Goal: Task Accomplishment & Management: Manage account settings

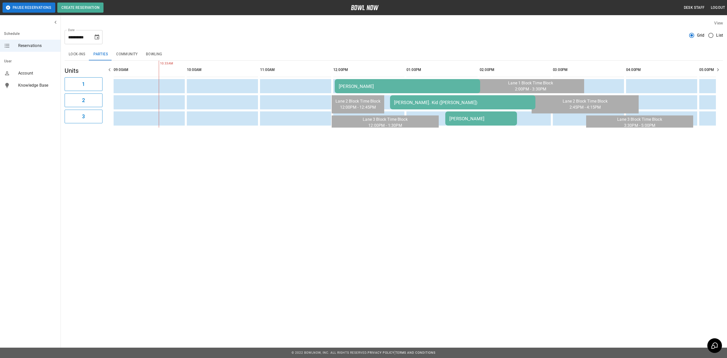
click at [40, 6] on button "Pause Reservations" at bounding box center [29, 8] width 53 height 10
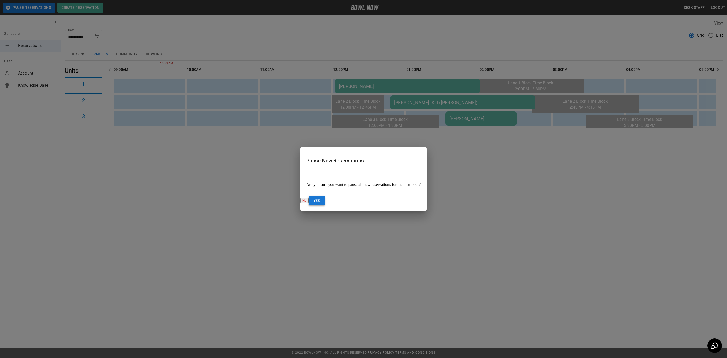
click at [325, 196] on button "Yes" at bounding box center [317, 200] width 16 height 9
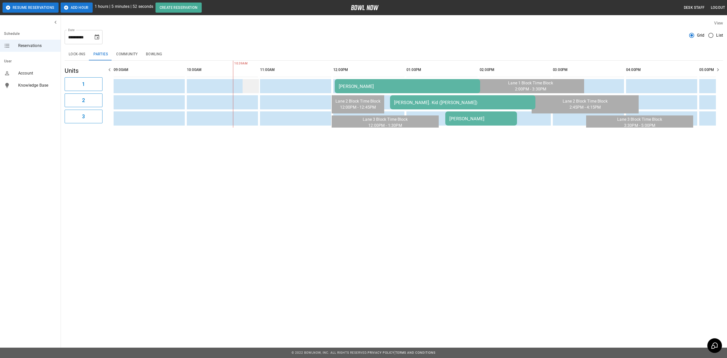
scroll to position [0, 73]
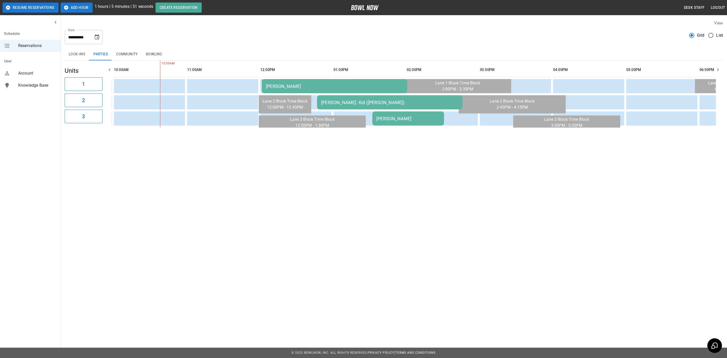
click at [79, 10] on button "Add Hour" at bounding box center [77, 8] width 32 height 10
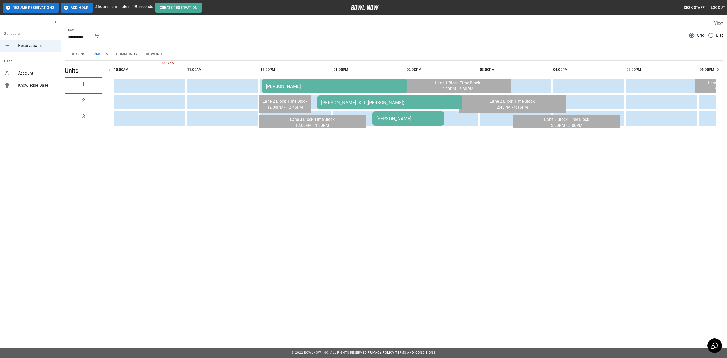
click at [79, 10] on button "Add Hour" at bounding box center [77, 8] width 32 height 10
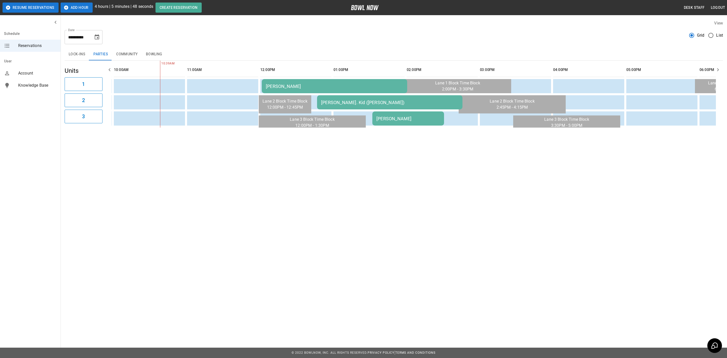
click at [79, 10] on button "Add Hour" at bounding box center [77, 8] width 32 height 10
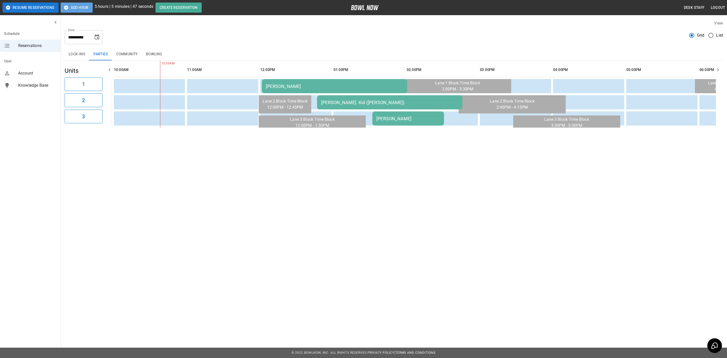
click at [79, 10] on button "Add Hour" at bounding box center [77, 8] width 32 height 10
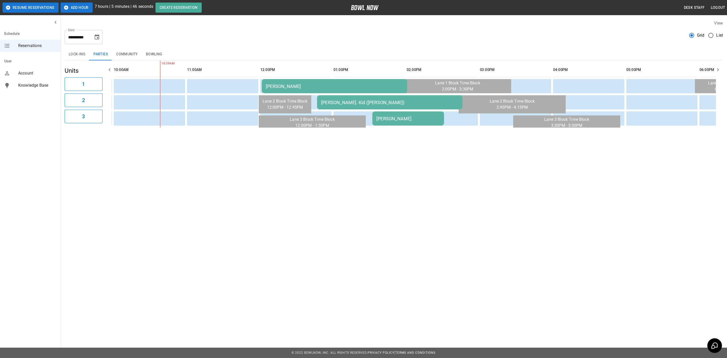
click at [79, 10] on button "Add Hour" at bounding box center [77, 8] width 32 height 10
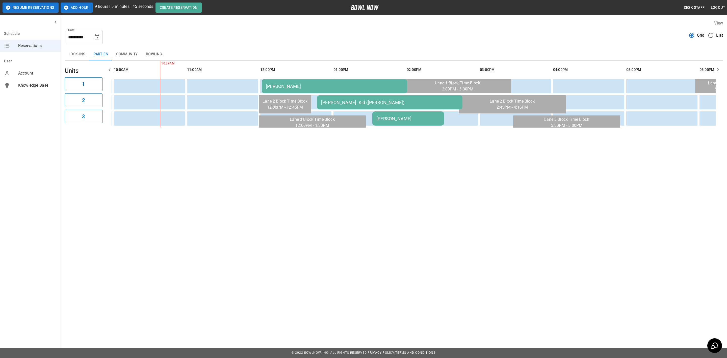
click at [79, 10] on button "Add Hour" at bounding box center [77, 8] width 32 height 10
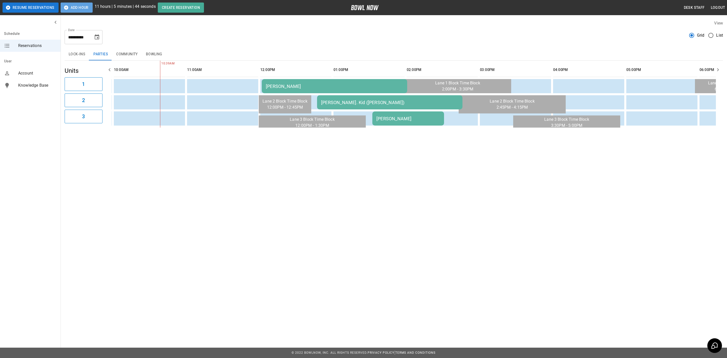
click at [79, 10] on button "Add Hour" at bounding box center [77, 8] width 32 height 10
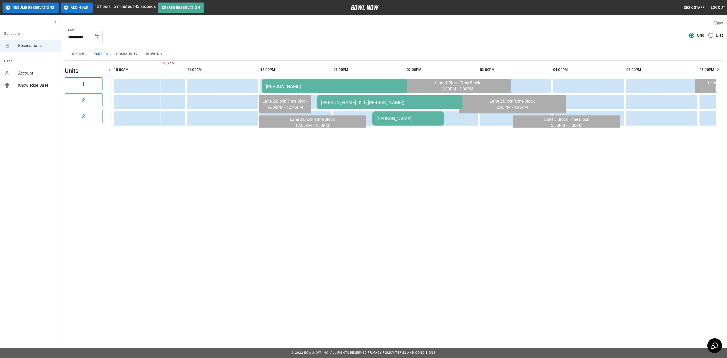
click at [79, 10] on button "Add Hour" at bounding box center [77, 8] width 32 height 10
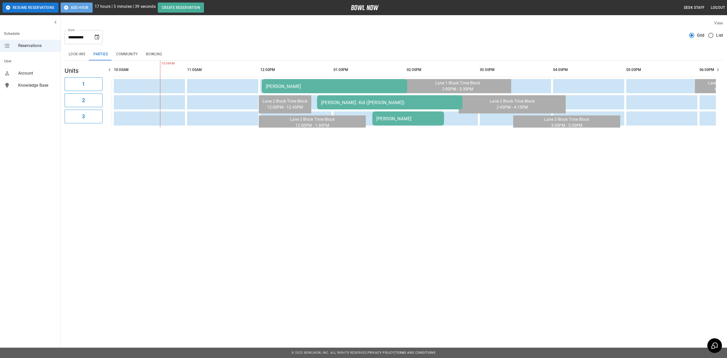
click at [79, 9] on button "Add Hour" at bounding box center [77, 8] width 32 height 10
click at [76, 8] on button "Add Hour" at bounding box center [77, 8] width 32 height 10
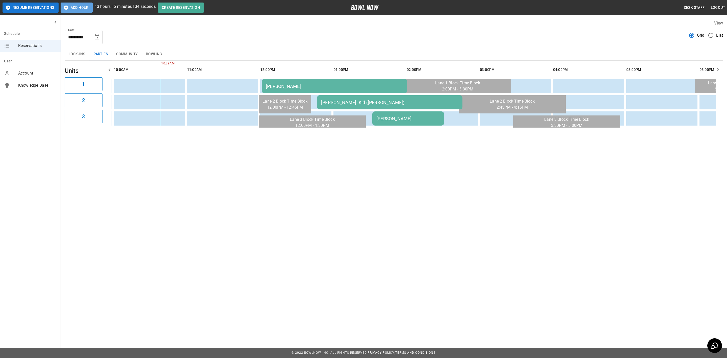
click at [76, 8] on button "Add Hour" at bounding box center [77, 8] width 32 height 10
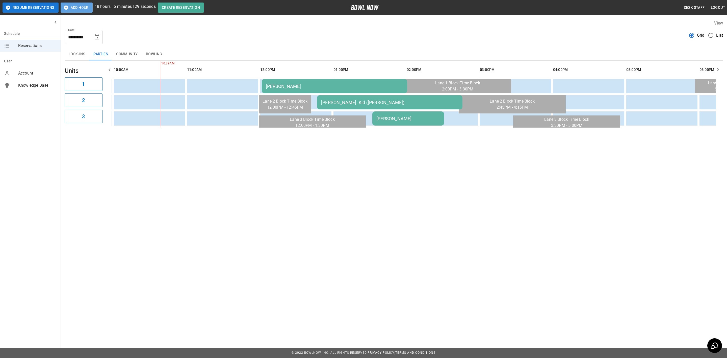
click at [76, 8] on button "Add Hour" at bounding box center [77, 8] width 32 height 10
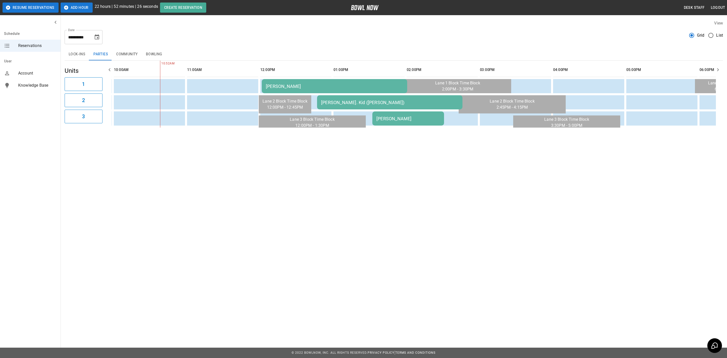
click at [96, 39] on icon "Choose date, selected date is Sep 6, 2025" at bounding box center [97, 37] width 6 height 6
click at [69, 74] on button "2" at bounding box center [67, 73] width 9 height 9
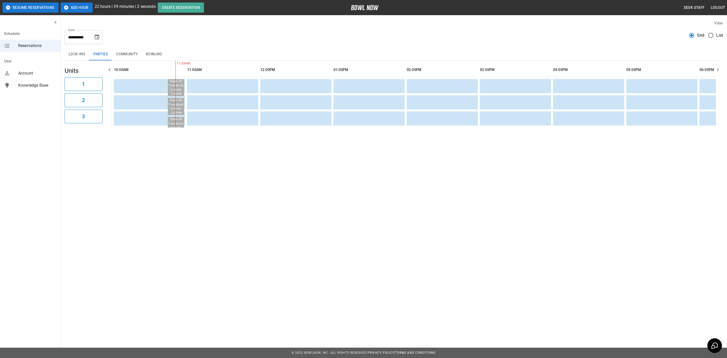
click at [95, 35] on icon "Choose date, selected date is Sep 2, 2025" at bounding box center [97, 36] width 5 height 5
click at [96, 50] on icon "Previous month" at bounding box center [97, 52] width 6 height 6
click at [106, 108] on button "30" at bounding box center [107, 111] width 9 height 9
type input "**********"
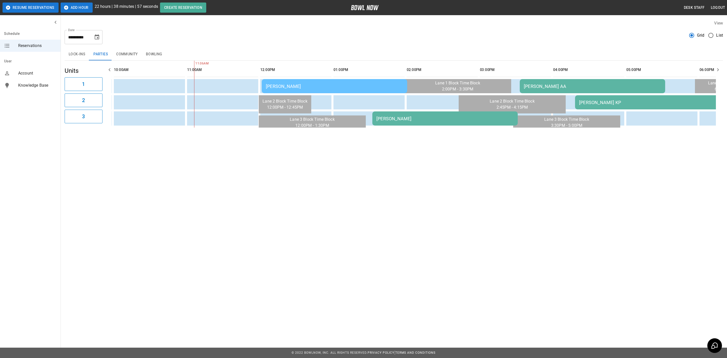
scroll to position [0, 146]
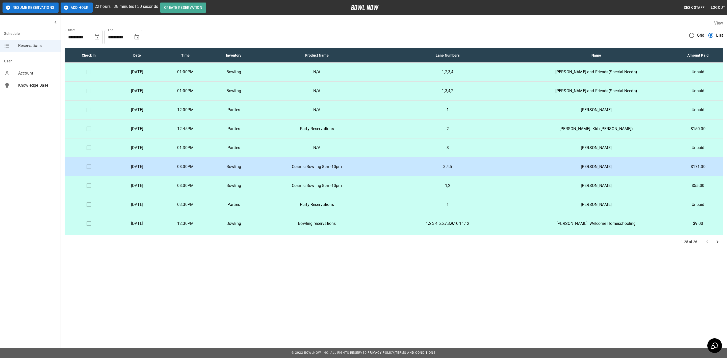
click at [94, 36] on icon "Choose date, selected date is Aug 31, 2025" at bounding box center [97, 37] width 6 height 6
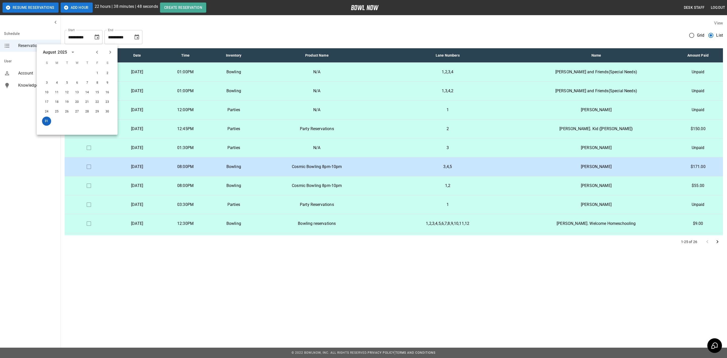
click at [45, 123] on button "31" at bounding box center [46, 121] width 9 height 9
click at [112, 52] on icon "Next month" at bounding box center [110, 52] width 6 height 6
click at [66, 111] on button "30" at bounding box center [67, 111] width 9 height 9
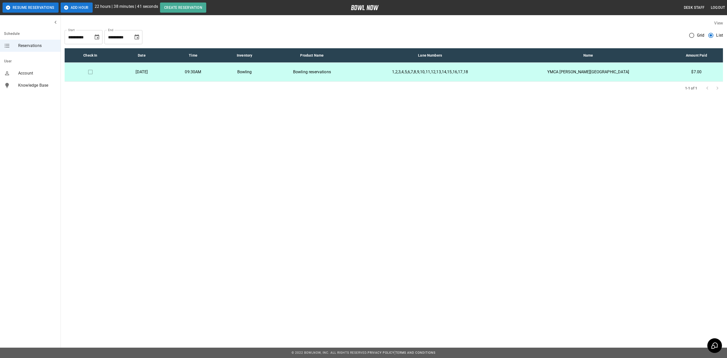
click at [94, 38] on icon "Choose date, selected date is Sep 30, 2025" at bounding box center [97, 37] width 6 height 6
click at [98, 51] on icon "Previous month" at bounding box center [97, 52] width 6 height 6
click at [107, 113] on button "30" at bounding box center [107, 111] width 9 height 9
type input "**********"
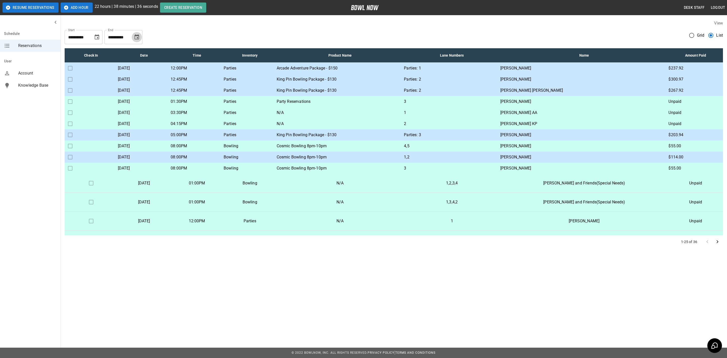
click at [139, 36] on icon "Choose date, selected date is Sep 30, 2025" at bounding box center [137, 37] width 6 height 6
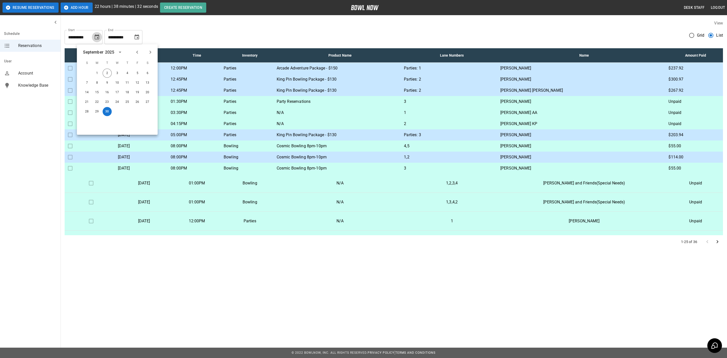
click at [95, 36] on icon "Choose date, selected date is Aug 30, 2025" at bounding box center [97, 36] width 5 height 5
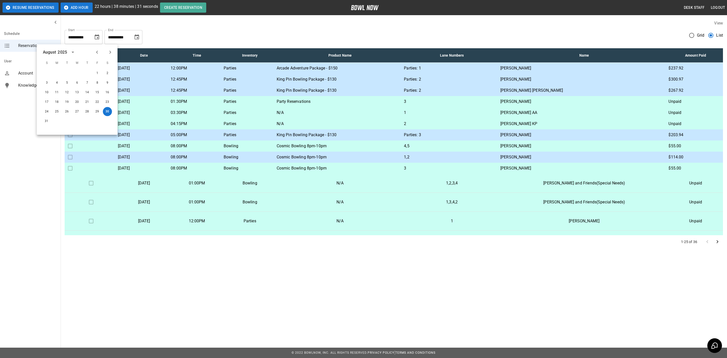
click at [167, 36] on div "**********" at bounding box center [394, 35] width 658 height 18
click at [139, 37] on icon "Choose date, selected date is Sep 30, 2025" at bounding box center [136, 36] width 5 height 5
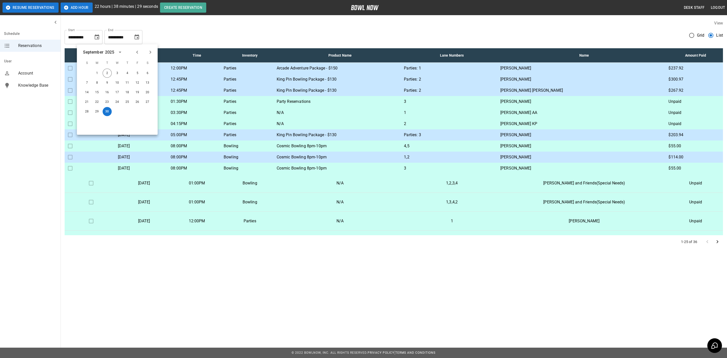
click at [137, 51] on icon "Previous month" at bounding box center [137, 52] width 6 height 6
click at [146, 111] on button "30" at bounding box center [147, 111] width 9 height 9
type input "**********"
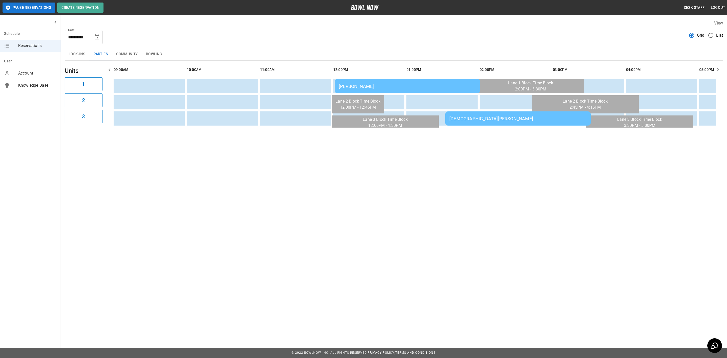
scroll to position [0, 585]
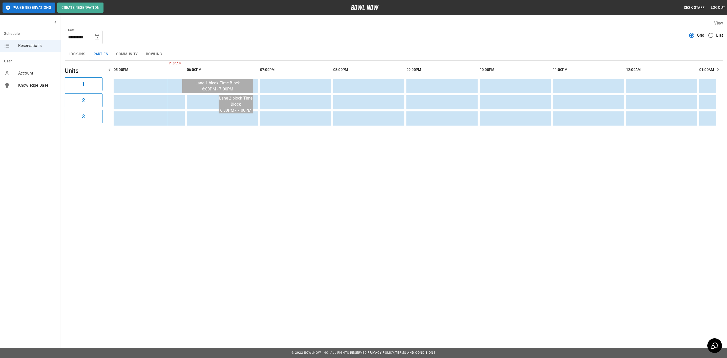
click at [260, 153] on div "**********" at bounding box center [363, 79] width 727 height 159
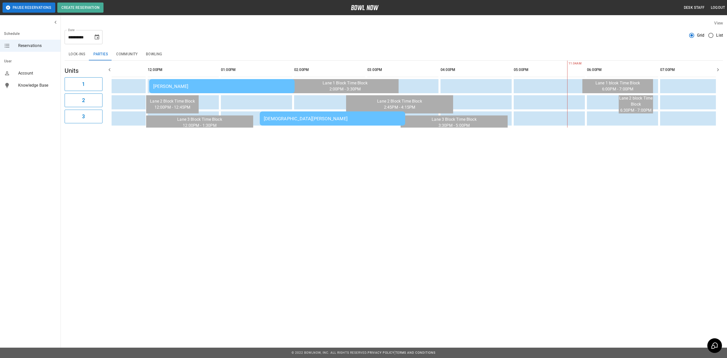
scroll to position [0, 0]
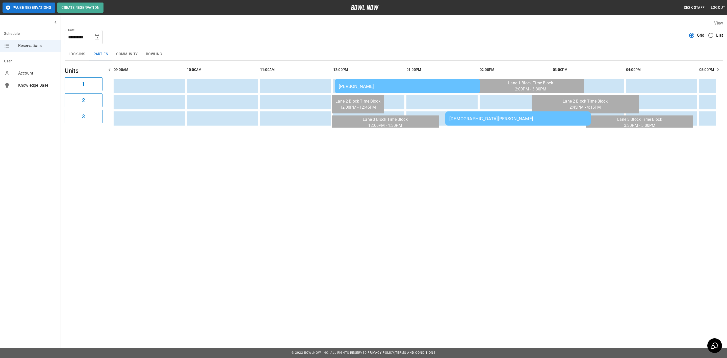
click at [367, 207] on div "**********" at bounding box center [363, 179] width 727 height 358
